Goal: Check status

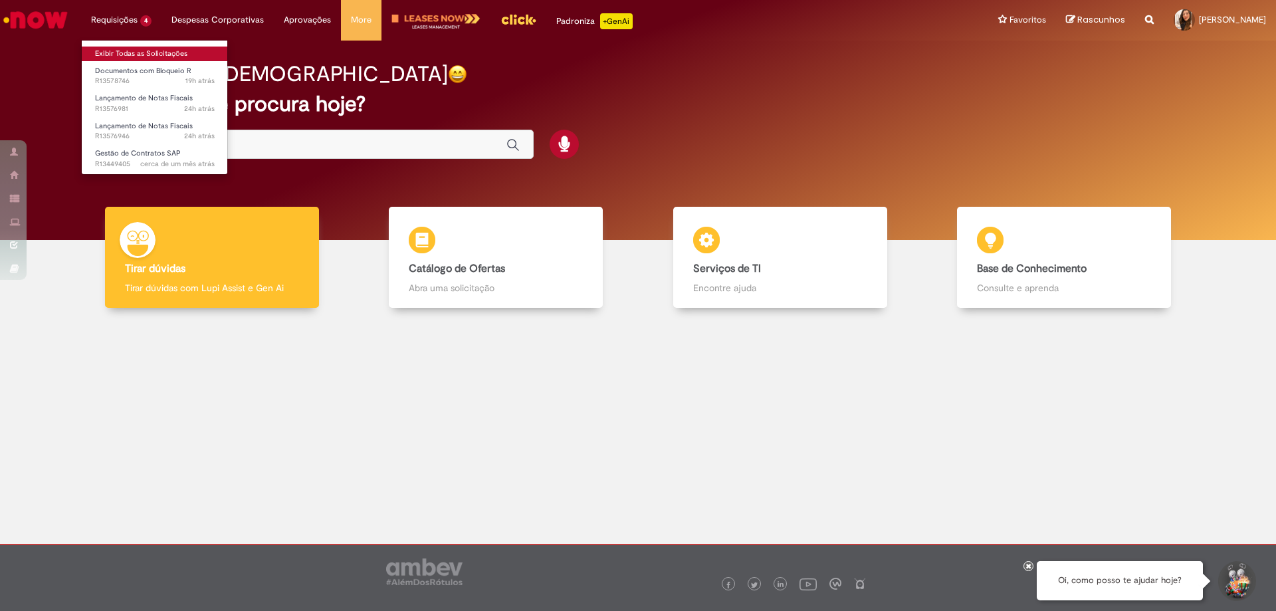
drag, startPoint x: 128, startPoint y: 55, endPoint x: 136, endPoint y: 62, distance: 10.8
click at [128, 55] on link "Exibir Todas as Solicitações" at bounding box center [155, 54] width 146 height 15
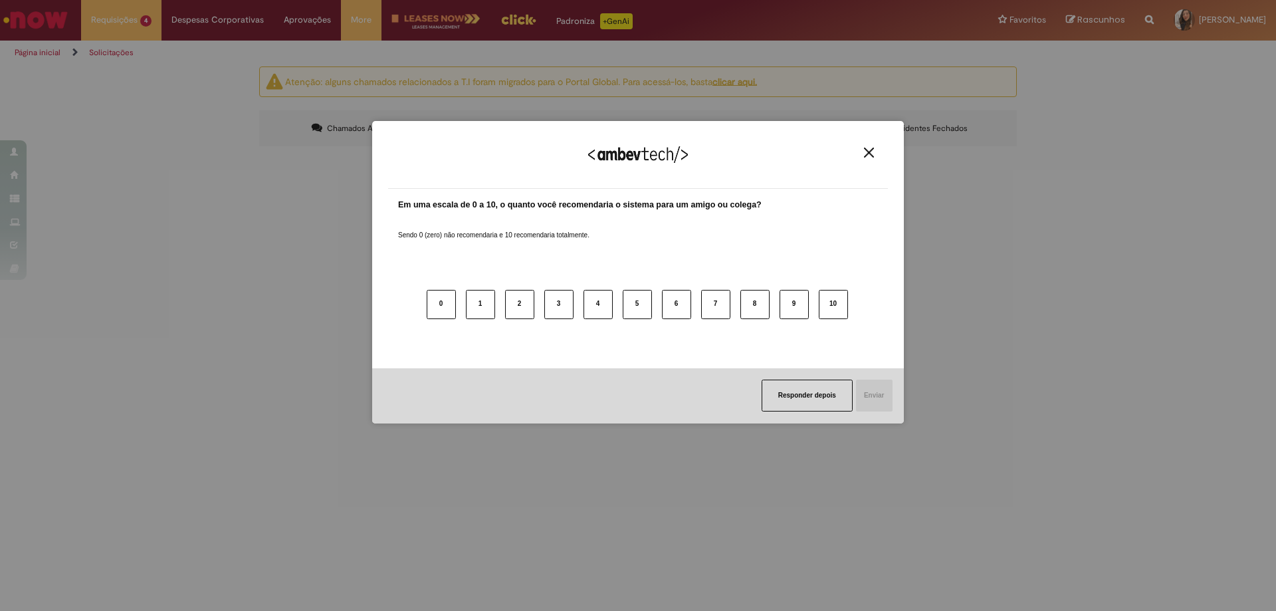
click at [866, 152] on img "Close" at bounding box center [869, 153] width 10 height 10
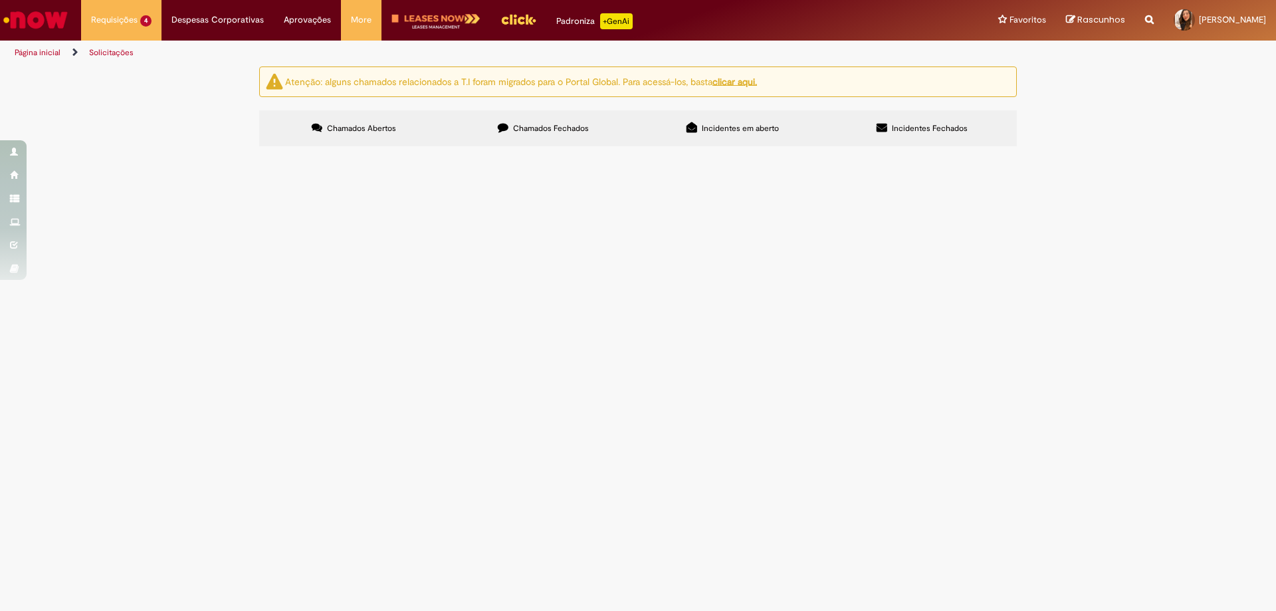
click at [0, 0] on span "R13578746" at bounding box center [0, 0] width 0 height 0
click at [303, 229] on main "Solicitações Atenção: alguns chamados relacionados a T.I foram migrados para o …" at bounding box center [638, 338] width 1276 height 545
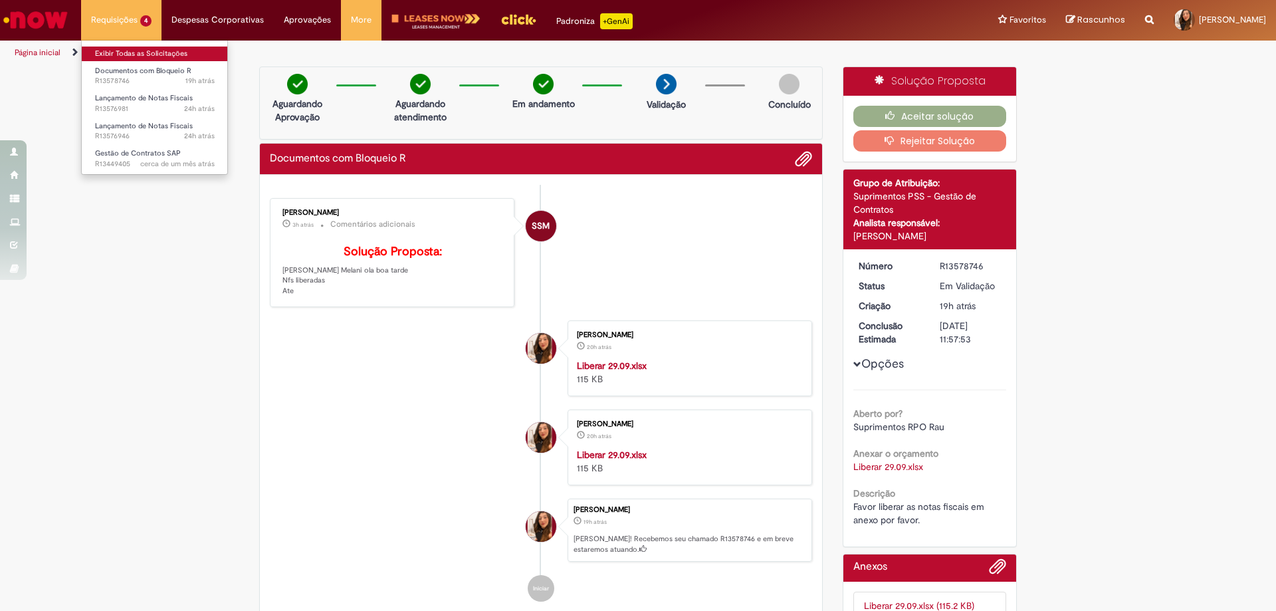
click at [128, 55] on link "Exibir Todas as Solicitações" at bounding box center [155, 54] width 146 height 15
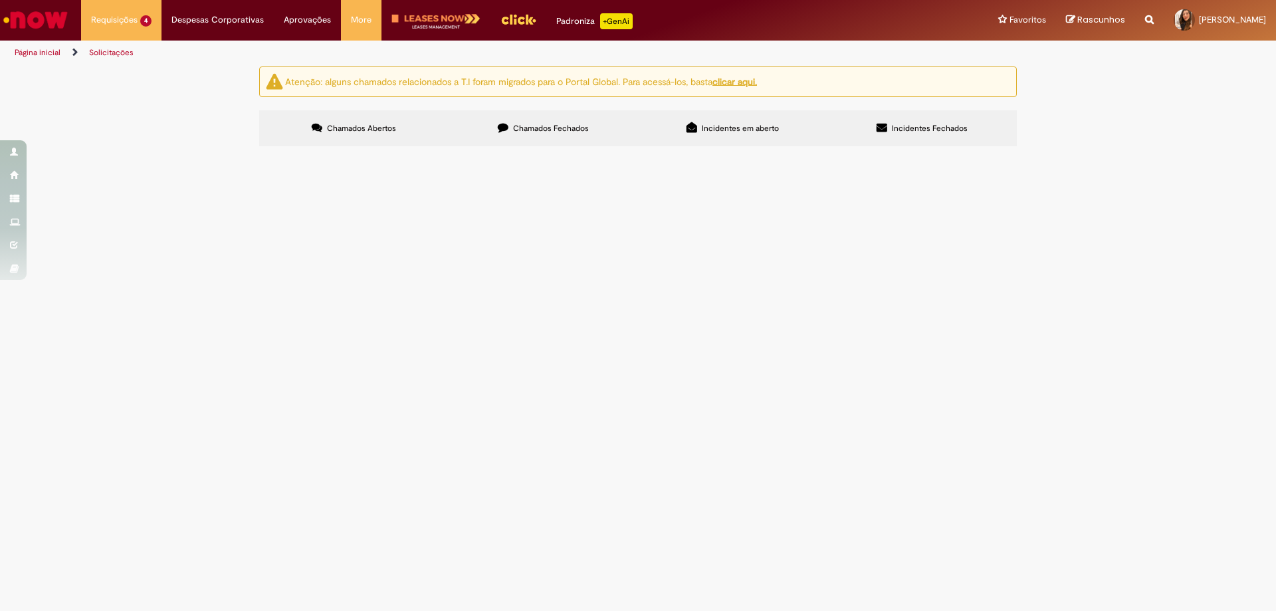
click at [0, 0] on span "R13576946" at bounding box center [0, 0] width 0 height 0
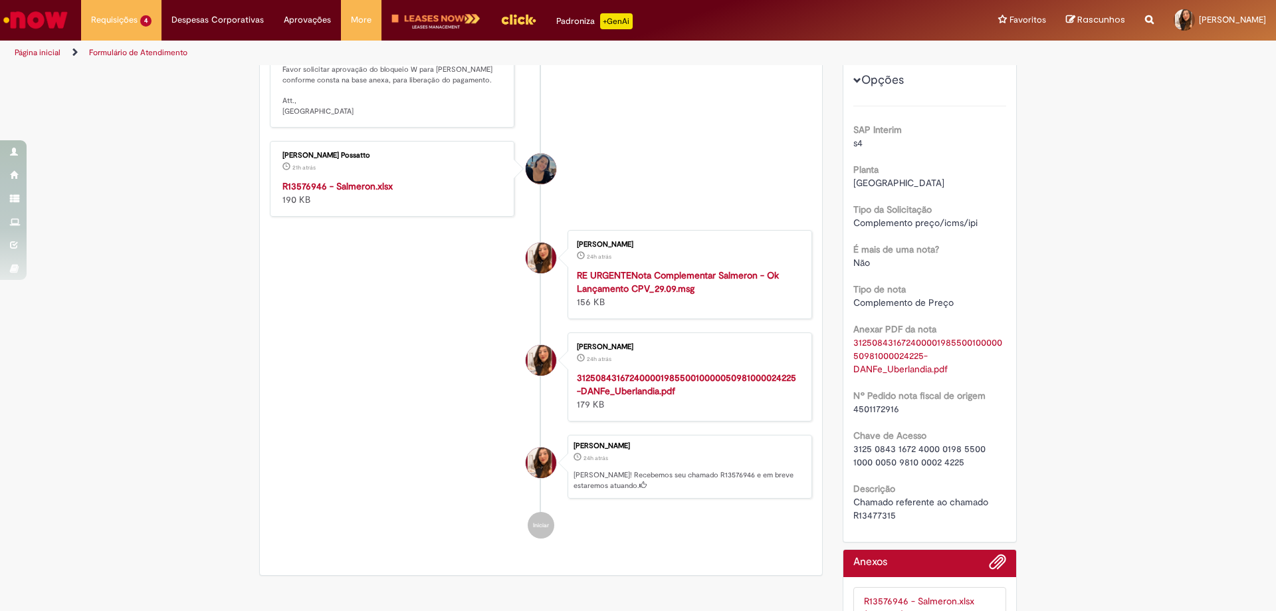
scroll to position [285, 0]
drag, startPoint x: 894, startPoint y: 409, endPoint x: 850, endPoint y: 409, distance: 44.5
click at [854, 409] on div "4501172916" at bounding box center [931, 408] width 154 height 13
copy span "4501172916"
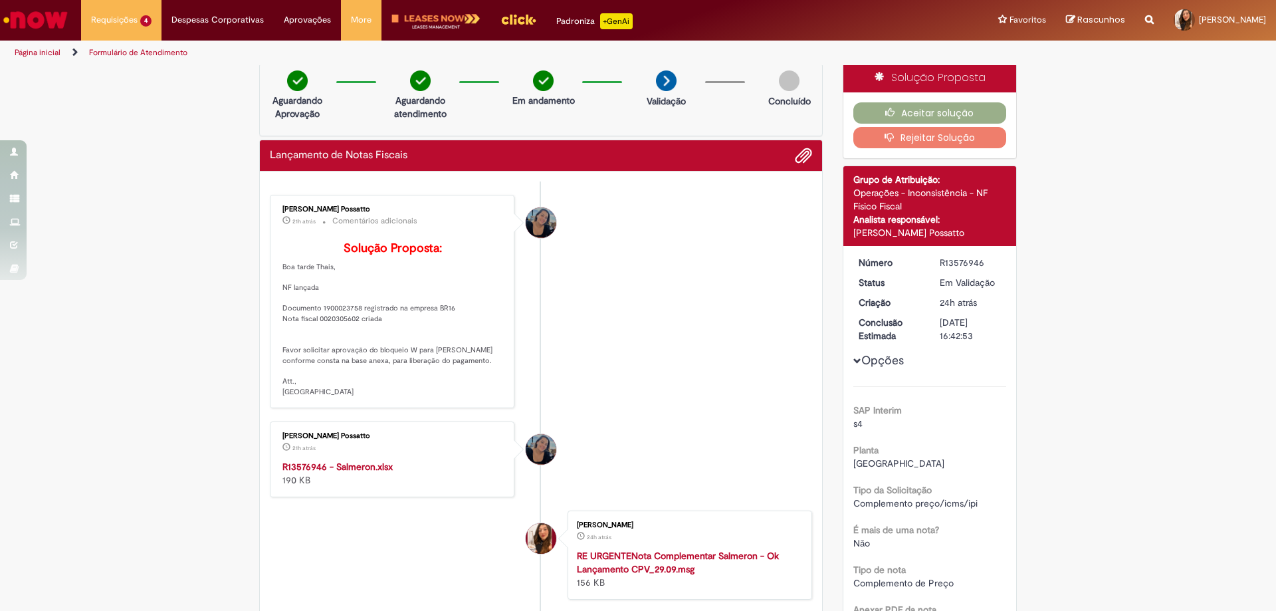
scroll to position [0, 0]
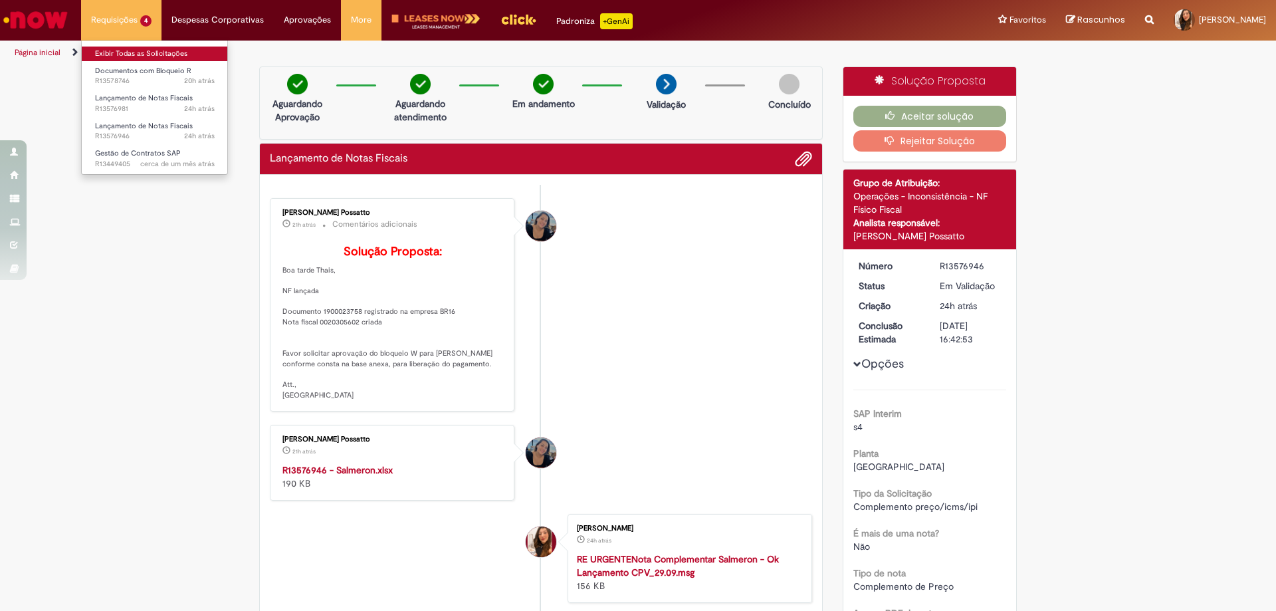
click at [121, 57] on link "Exibir Todas as Solicitações" at bounding box center [155, 54] width 146 height 15
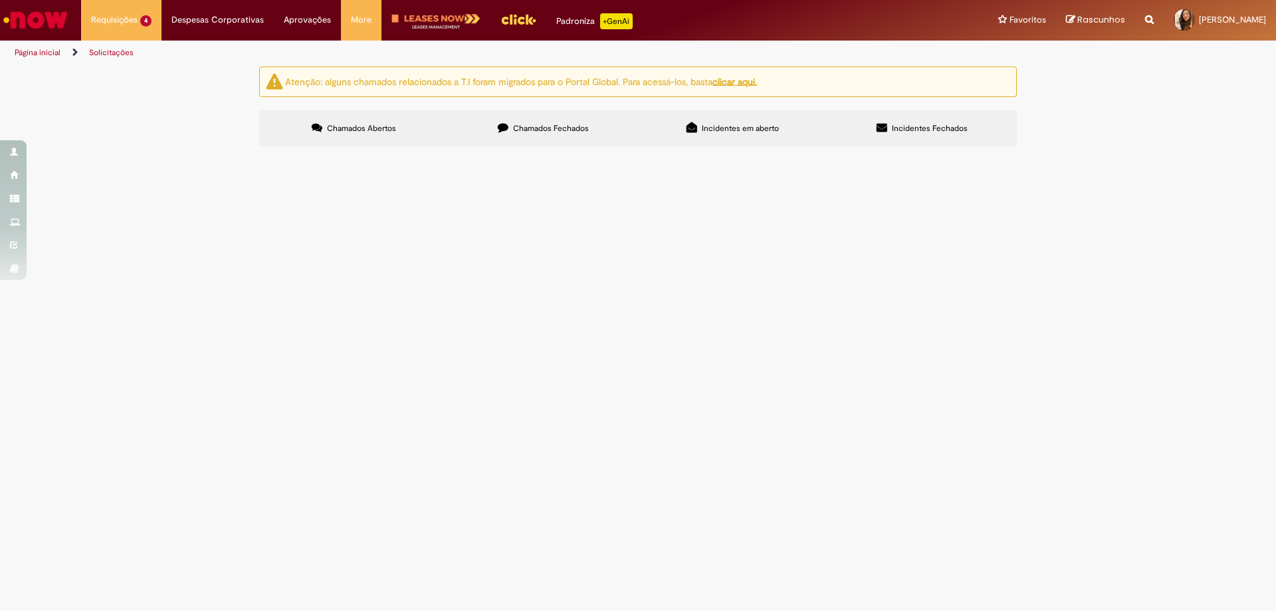
click at [0, 0] on span "R13576946" at bounding box center [0, 0] width 0 height 0
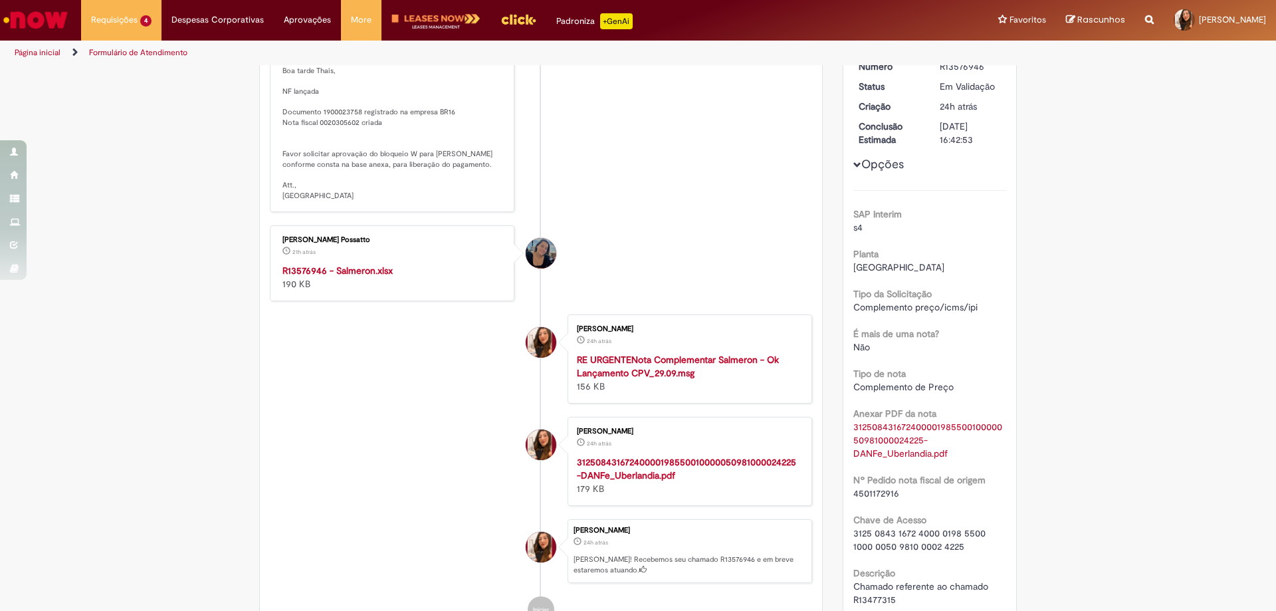
scroll to position [266, 0]
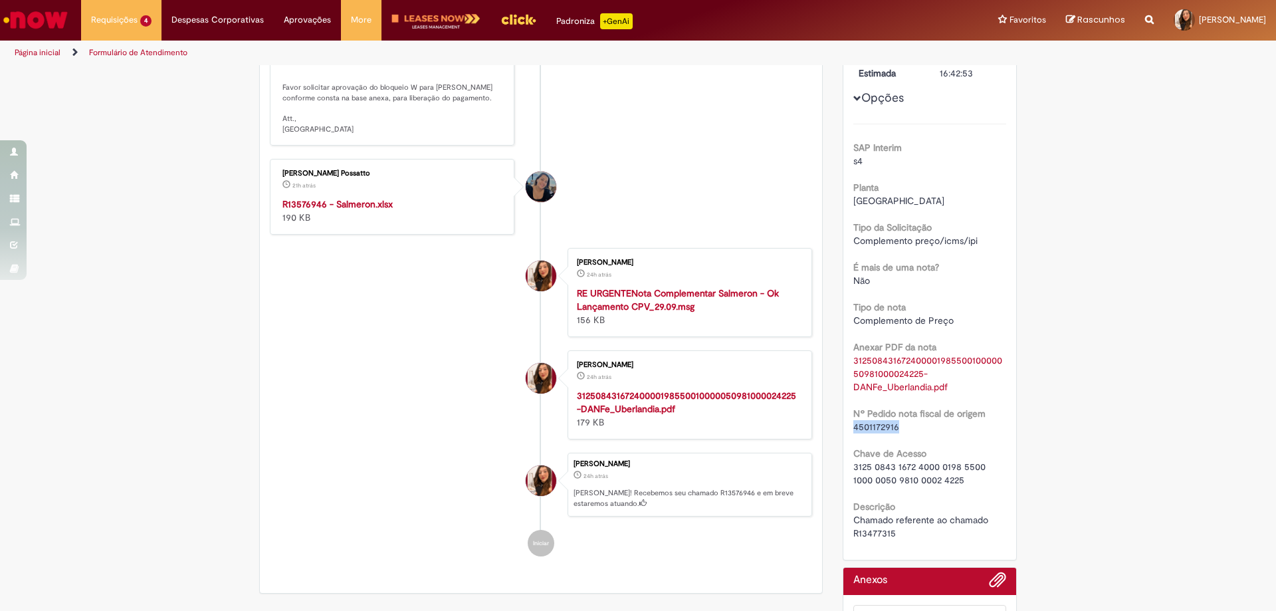
drag, startPoint x: 893, startPoint y: 430, endPoint x: 848, endPoint y: 431, distance: 45.9
click at [848, 431] on div "Número R13576946 Status Em [GEOGRAPHIC_DATA] Criação 24h atrás 24 horas atrás C…" at bounding box center [931, 271] width 174 height 576
copy span "4501172916"
click at [128, 49] on link "Exibir Todas as Solicitações" at bounding box center [155, 54] width 146 height 15
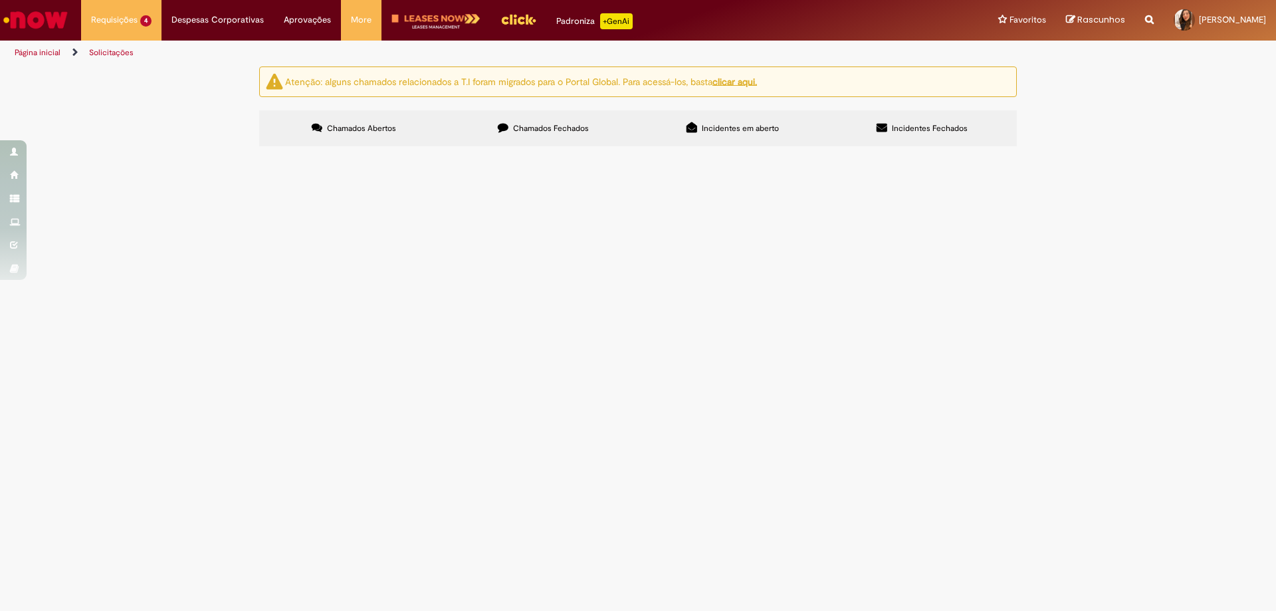
click at [0, 0] on td "R13576946" at bounding box center [0, 0] width 0 height 0
click at [0, 0] on span "R13576946" at bounding box center [0, 0] width 0 height 0
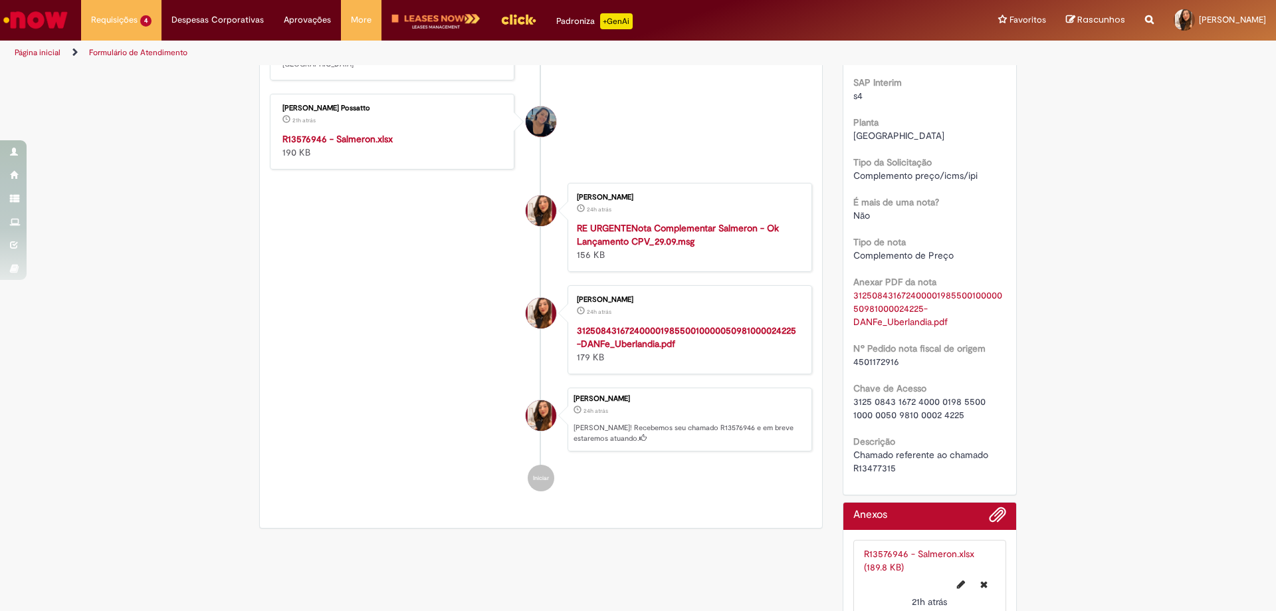
scroll to position [332, 0]
drag, startPoint x: 896, startPoint y: 362, endPoint x: 850, endPoint y: 359, distance: 46.7
click at [854, 359] on div "4501172916" at bounding box center [931, 360] width 154 height 13
copy span "4501172916"
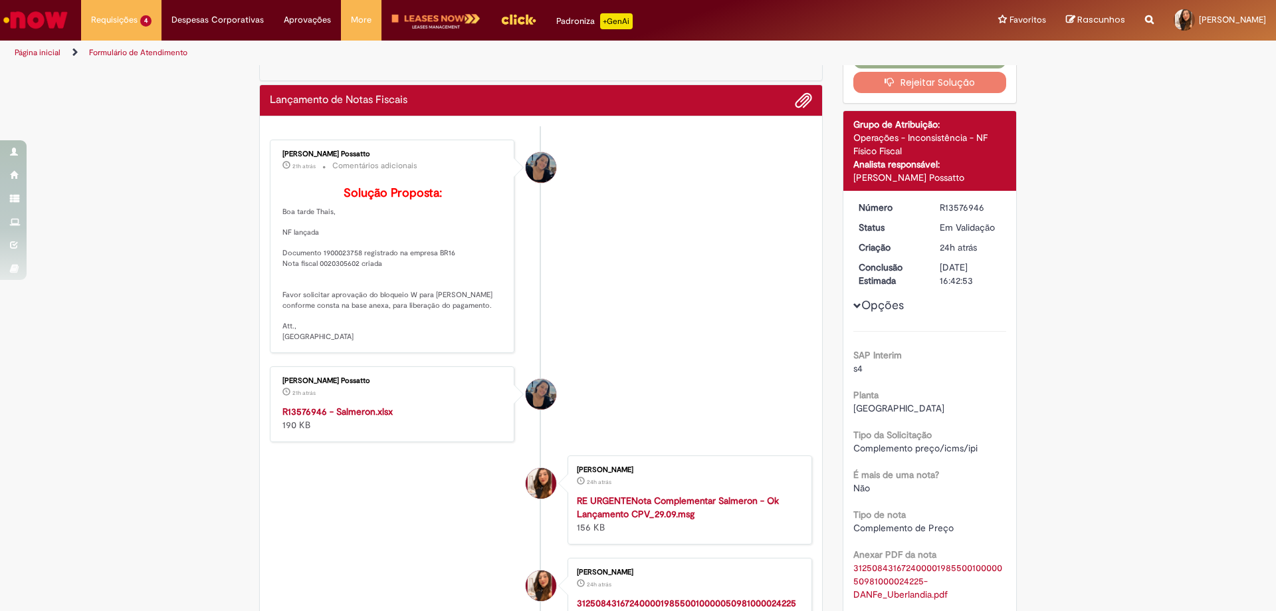
scroll to position [0, 0]
